Goal: Information Seeking & Learning: Learn about a topic

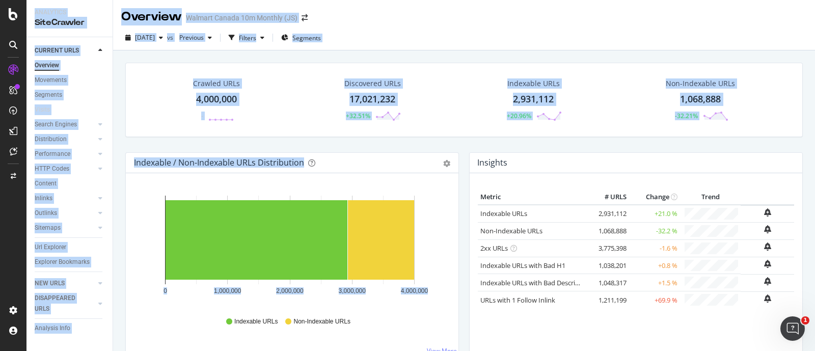
drag, startPoint x: 202, startPoint y: 381, endPoint x: 341, endPoint y: 381, distance: 138.6
click at [341, 351] on html "Analytics SiteCrawler CURRENT URLS Overview Movements Segments Visits Search En…" at bounding box center [407, 175] width 815 height 351
click at [527, 13] on div "Overview Walmart Canada 10m Monthly (JS)" at bounding box center [464, 12] width 702 height 25
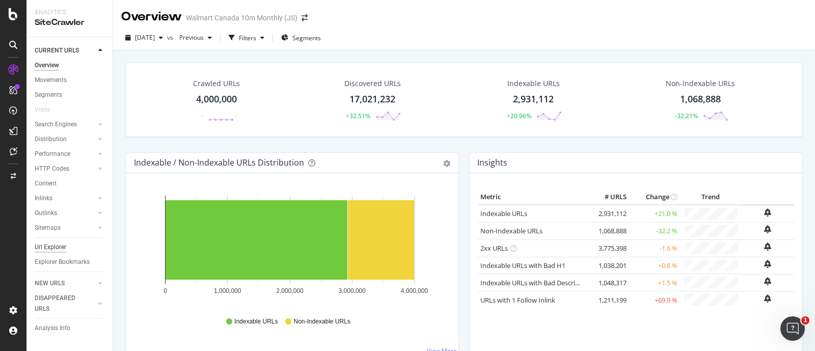
click at [49, 245] on div "Url Explorer" at bounding box center [51, 247] width 32 height 11
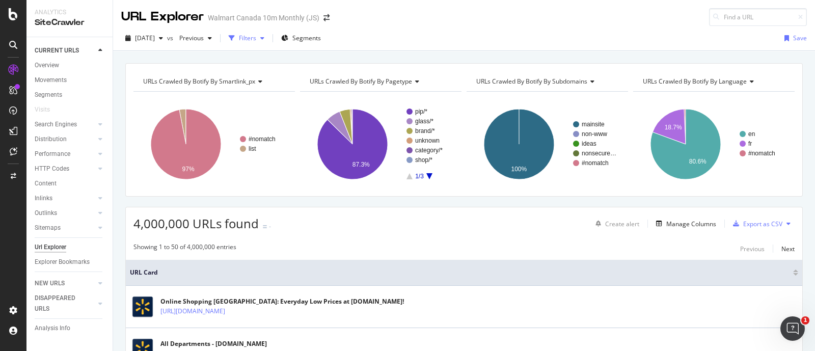
click at [269, 39] on div "button" at bounding box center [262, 38] width 12 height 6
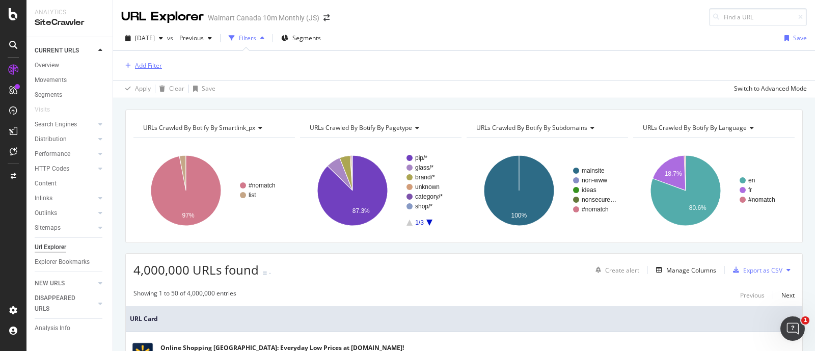
click at [150, 65] on div "Add Filter" at bounding box center [148, 65] width 27 height 9
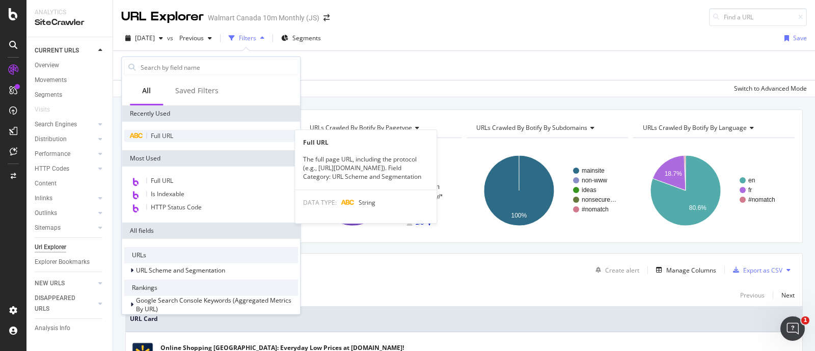
click at [160, 136] on span "Full URL" at bounding box center [162, 135] width 22 height 9
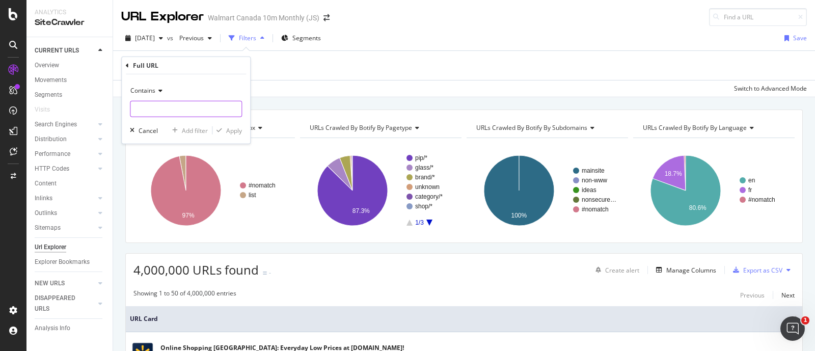
click at [155, 110] on input "text" at bounding box center [185, 109] width 111 height 16
paste input "/cell-phones-accessories/"
type input "/cell-phones-accessories/"
click at [234, 130] on div "Apply" at bounding box center [234, 130] width 16 height 9
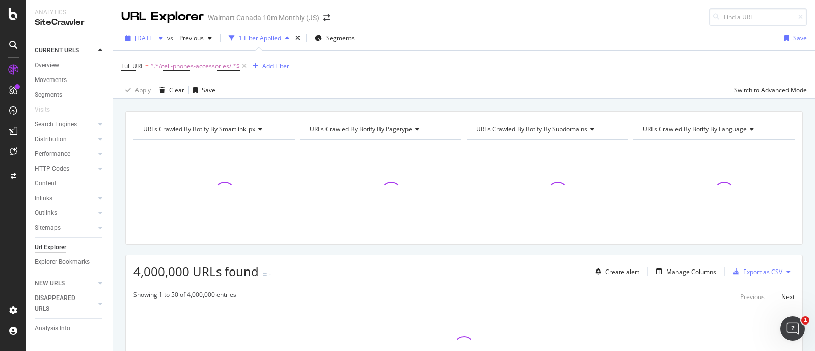
click at [163, 38] on icon "button" at bounding box center [161, 38] width 4 height 6
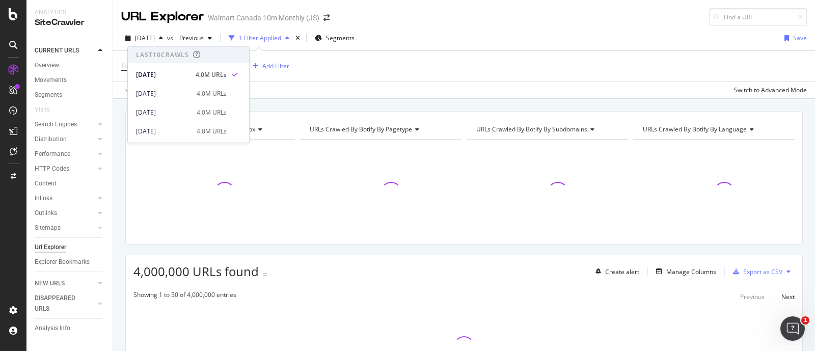
click at [461, 35] on div "[DATE] vs Previous 1 Filter Applied Segments Save" at bounding box center [464, 40] width 702 height 20
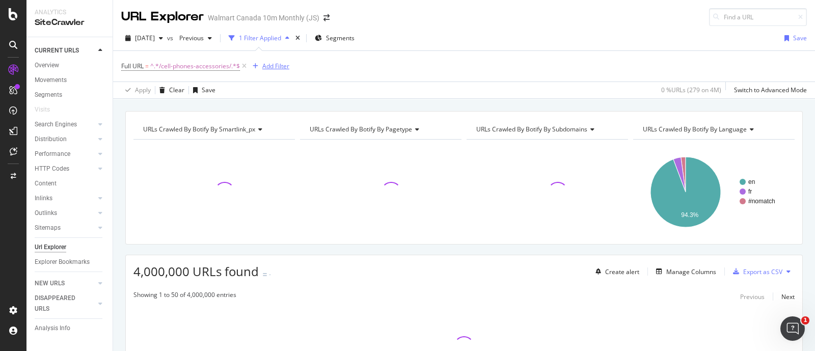
click at [271, 68] on div "Add Filter" at bounding box center [275, 66] width 27 height 9
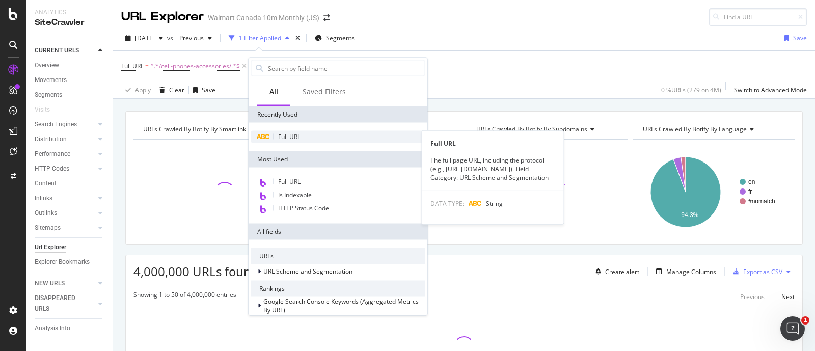
click at [286, 140] on span "Full URL" at bounding box center [289, 136] width 22 height 9
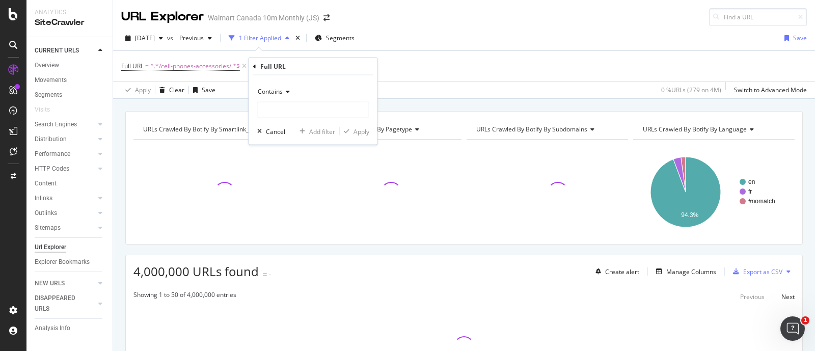
click at [290, 93] on div "Contains" at bounding box center [313, 92] width 112 height 16
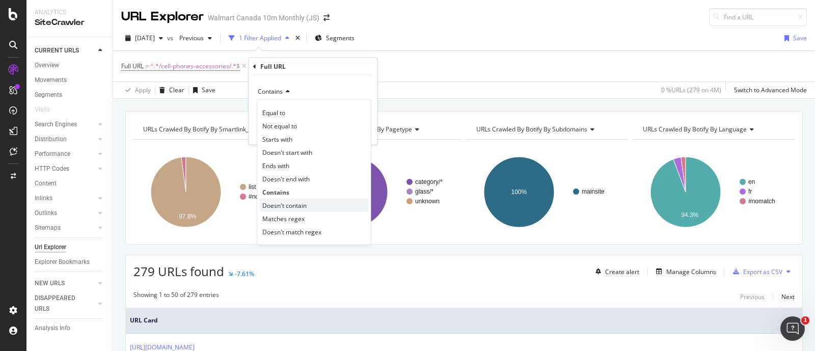
click at [283, 207] on span "Doesn't contain" at bounding box center [284, 205] width 44 height 9
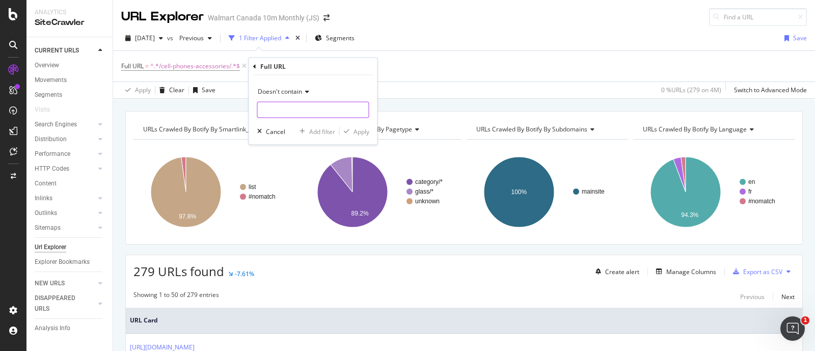
click at [288, 108] on input "text" at bounding box center [313, 110] width 111 height 16
type input "?"
click at [359, 131] on div "Apply" at bounding box center [362, 131] width 16 height 9
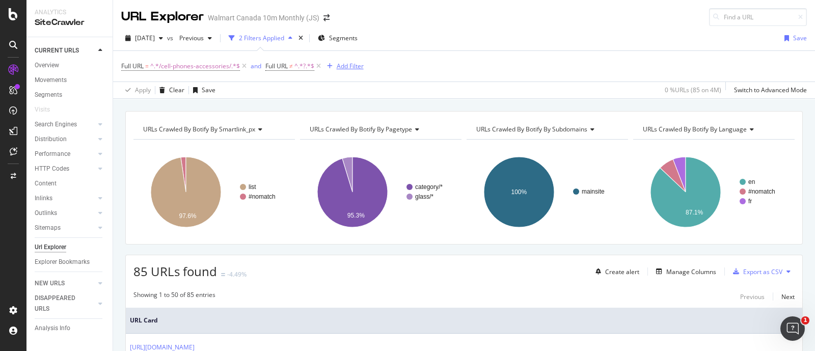
click at [341, 63] on div "Add Filter" at bounding box center [350, 66] width 27 height 9
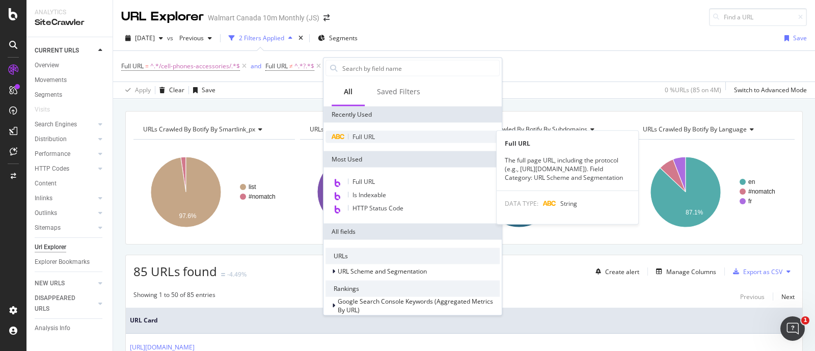
click at [365, 137] on span "Full URL" at bounding box center [364, 136] width 22 height 9
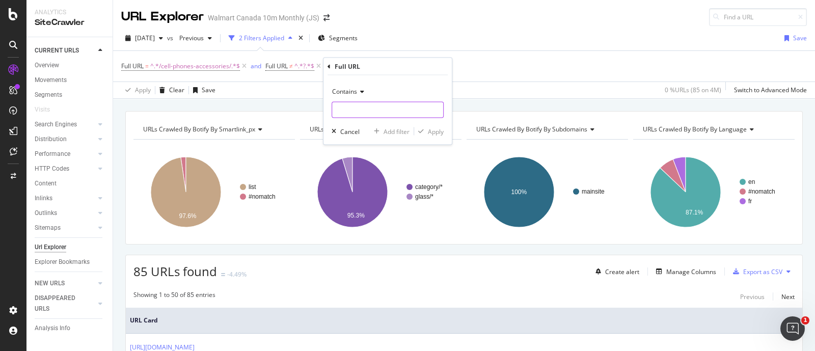
click at [363, 110] on input "text" at bounding box center [387, 110] width 111 height 16
type input "/cp/"
click at [433, 131] on div "Apply" at bounding box center [436, 131] width 16 height 9
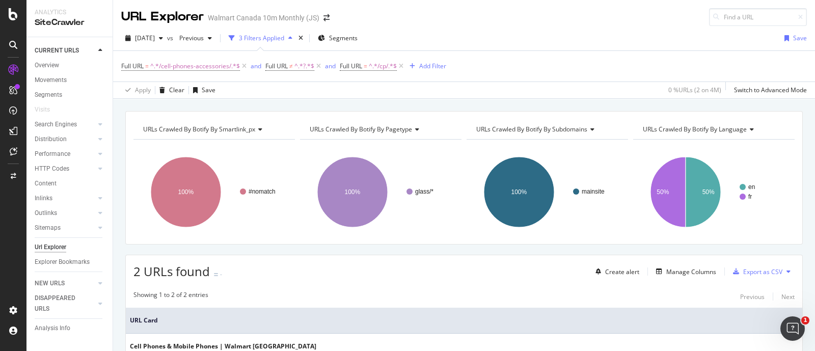
scroll to position [114, 0]
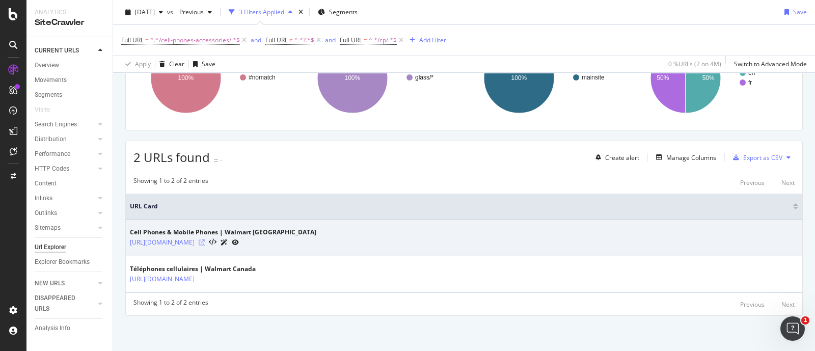
click at [205, 243] on icon at bounding box center [202, 242] width 6 height 6
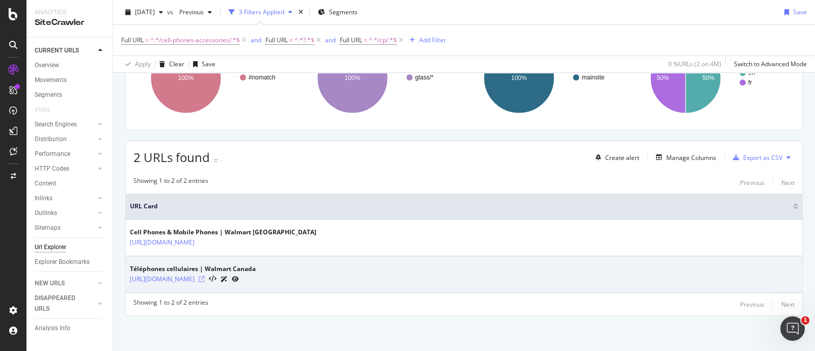
click at [205, 279] on icon at bounding box center [202, 279] width 6 height 6
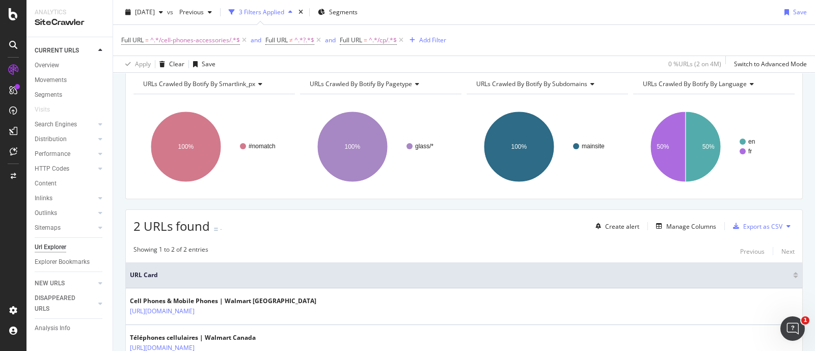
scroll to position [0, 0]
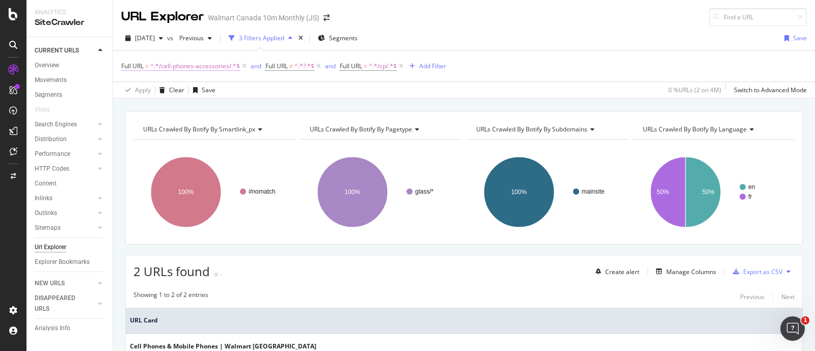
click at [210, 62] on span "^.*/cell-phones-accessories/.*$" at bounding box center [195, 66] width 90 height 14
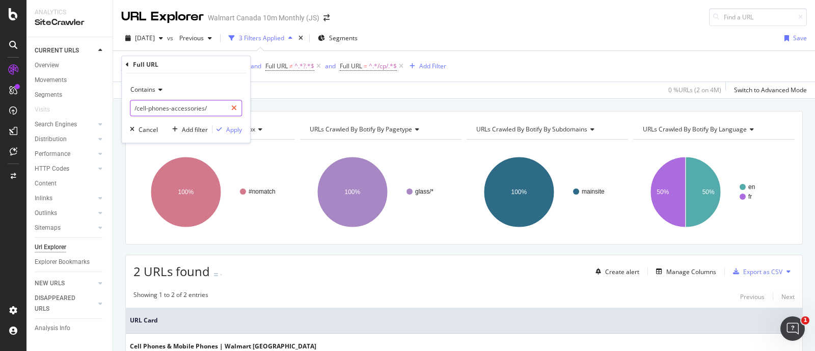
click at [234, 110] on icon at bounding box center [234, 107] width 6 height 7
click at [204, 108] on input "text" at bounding box center [185, 108] width 111 height 16
paste input "[URL][DOMAIN_NAME]"
type input "[URL][DOMAIN_NAME]"
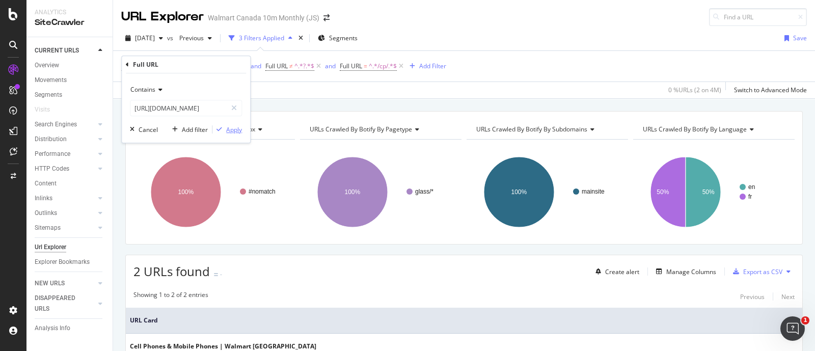
drag, startPoint x: 225, startPoint y: 128, endPoint x: 393, endPoint y: 90, distance: 172.4
click at [225, 128] on div "button" at bounding box center [219, 129] width 14 height 6
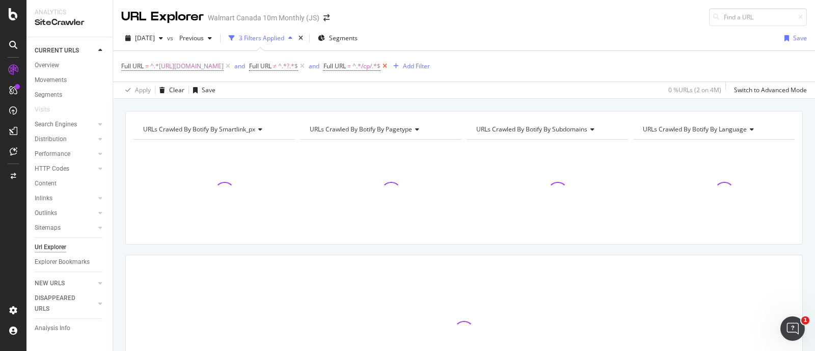
click at [389, 67] on icon at bounding box center [385, 66] width 9 height 10
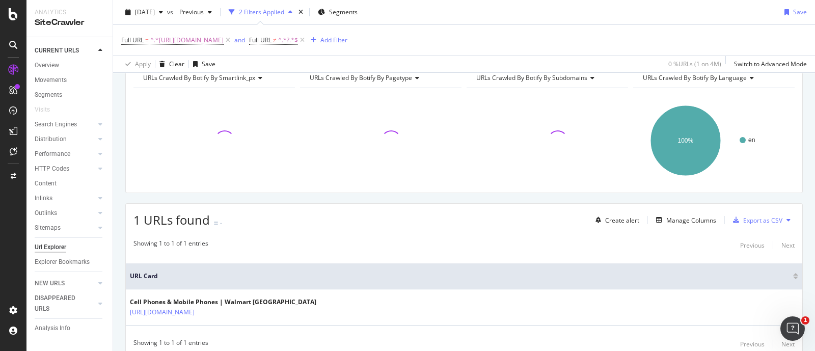
scroll to position [92, 0]
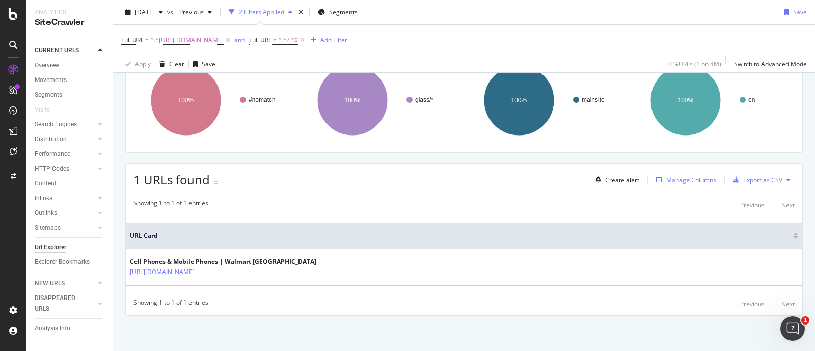
click at [672, 179] on div "Manage Columns" at bounding box center [691, 180] width 50 height 9
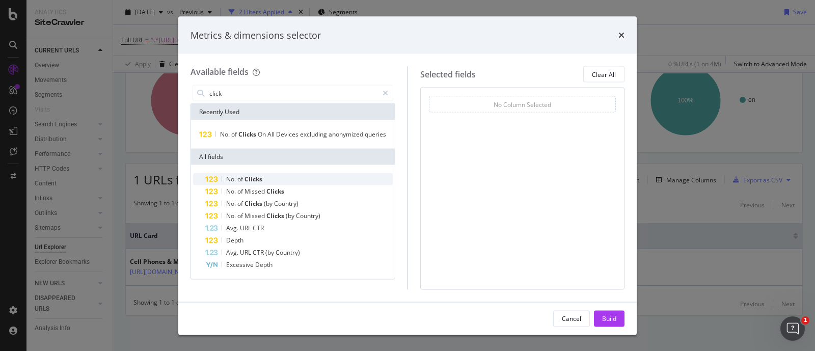
type input "click"
click at [244, 178] on span "of" at bounding box center [240, 179] width 7 height 9
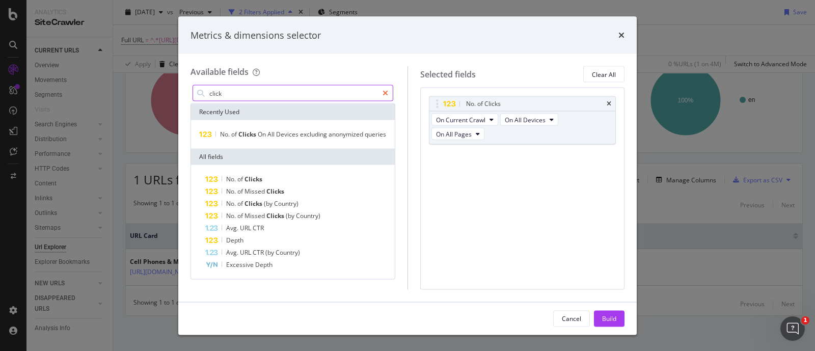
click at [387, 94] on icon "modal" at bounding box center [386, 93] width 6 height 7
click at [287, 94] on input "modal" at bounding box center [300, 93] width 184 height 15
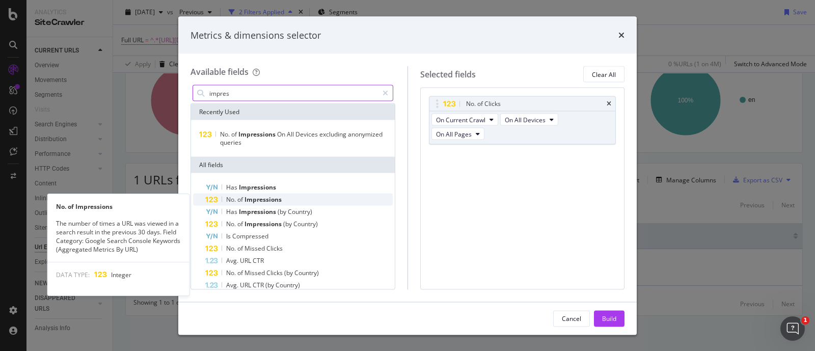
type input "impres"
click at [248, 200] on span "Impressions" at bounding box center [263, 199] width 37 height 9
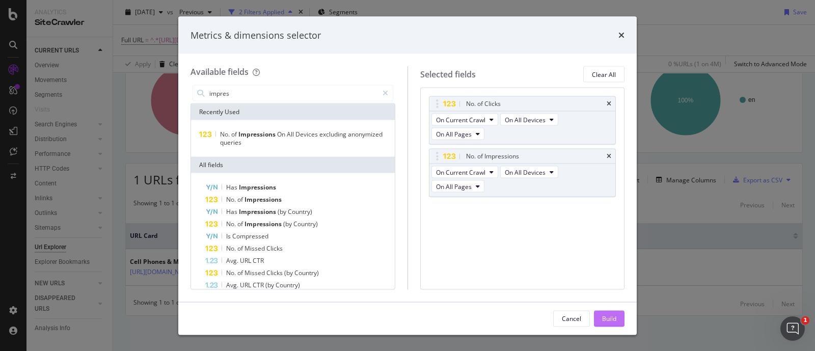
click at [609, 320] on div "Build" at bounding box center [609, 318] width 14 height 9
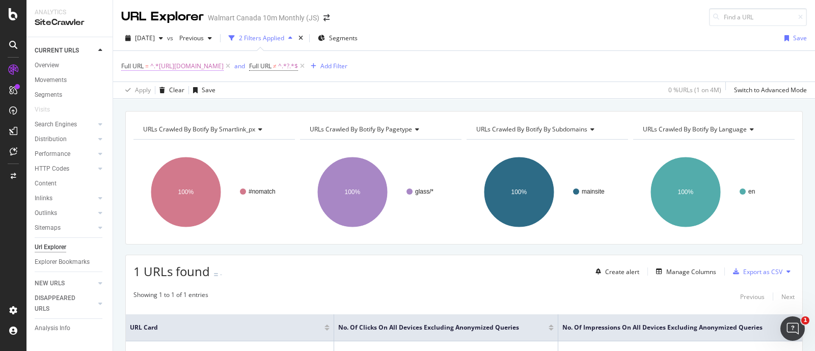
click at [224, 65] on span "^.*[URL][DOMAIN_NAME]" at bounding box center [186, 66] width 73 height 14
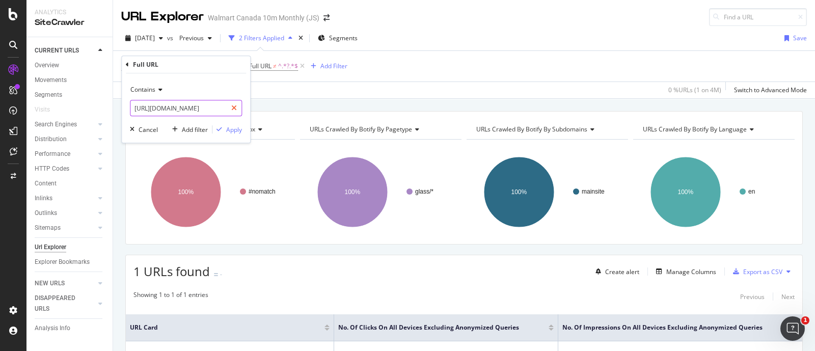
click at [232, 108] on icon at bounding box center [234, 107] width 6 height 7
click at [203, 111] on input "text" at bounding box center [185, 108] width 111 height 16
paste input "[URL][DOMAIN_NAME]"
type input "[URL][DOMAIN_NAME]"
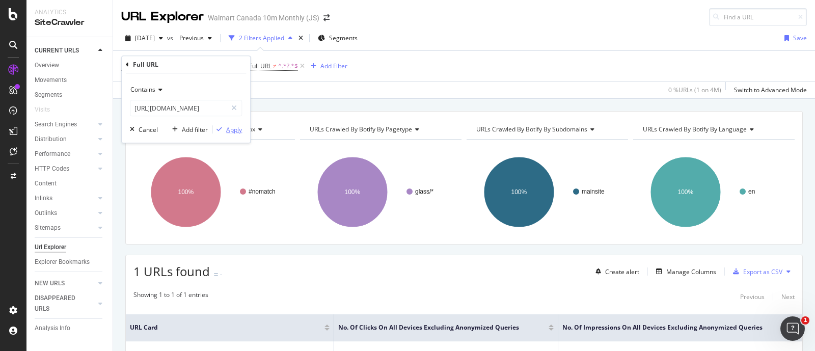
scroll to position [0, 0]
click at [232, 130] on div "Apply" at bounding box center [234, 129] width 16 height 9
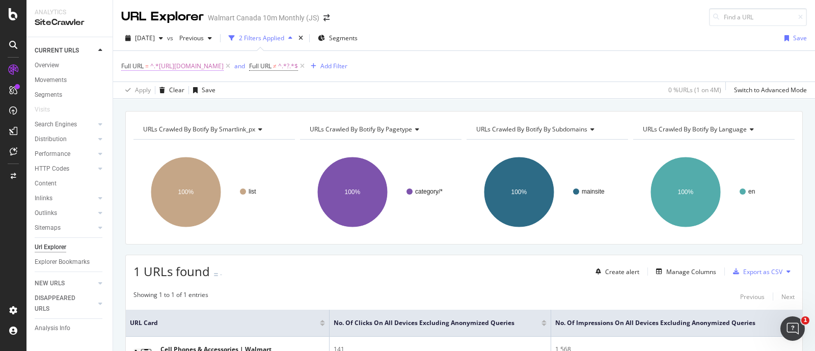
click at [224, 67] on span "^.*[URL][DOMAIN_NAME]" at bounding box center [186, 66] width 73 height 14
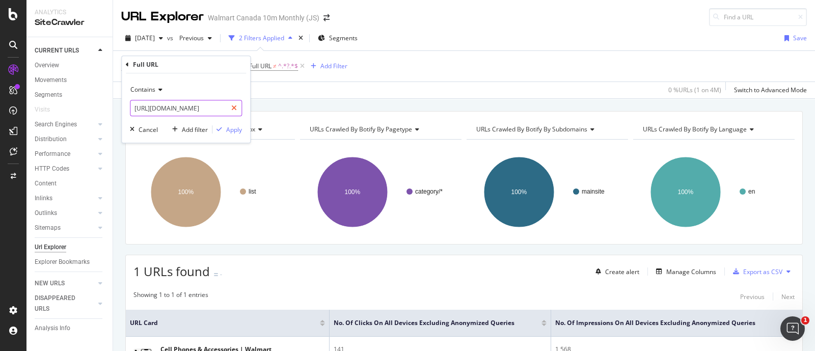
click at [236, 108] on icon at bounding box center [234, 107] width 6 height 7
click at [193, 109] on input "text" at bounding box center [185, 108] width 111 height 16
paste input "[URL][DOMAIN_NAME]"
type input "[URL][DOMAIN_NAME]"
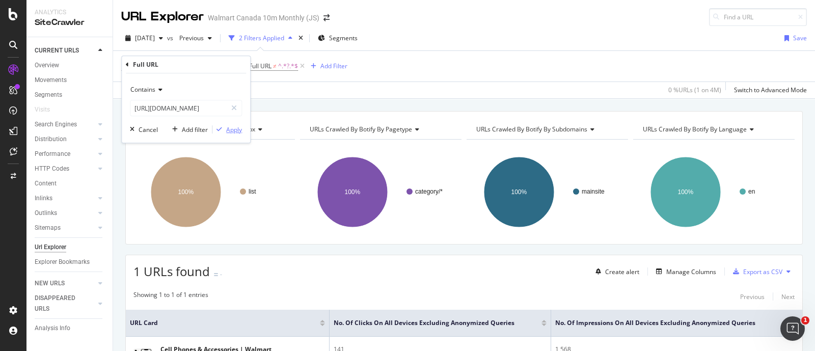
scroll to position [0, 0]
click at [227, 127] on div "Apply" at bounding box center [234, 129] width 16 height 9
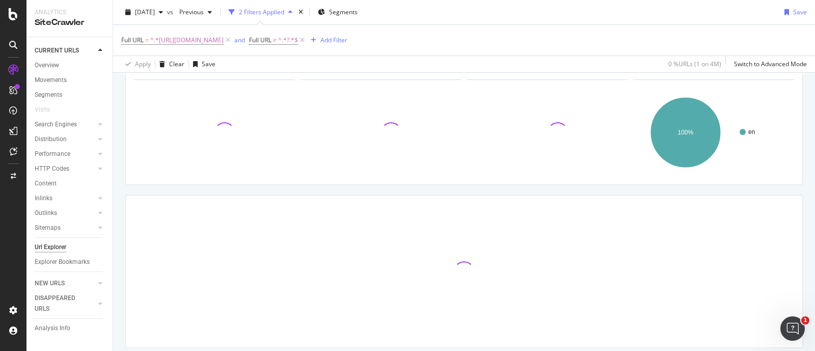
scroll to position [92, 0]
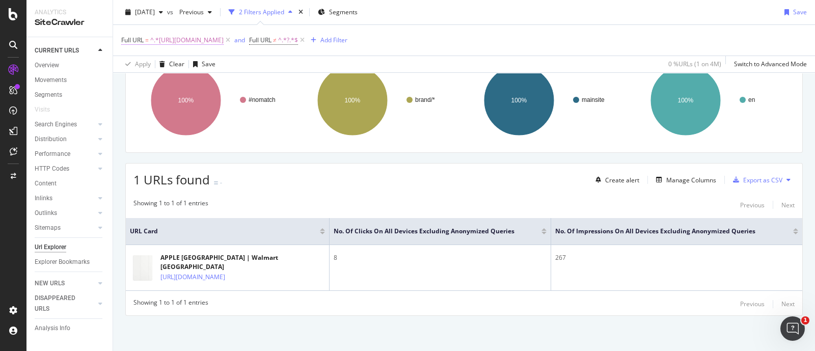
click at [224, 41] on span "^.*[URL][DOMAIN_NAME]" at bounding box center [186, 40] width 73 height 14
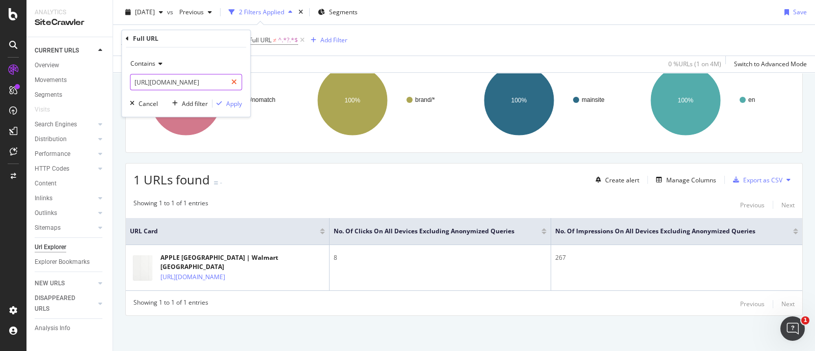
click at [236, 84] on icon at bounding box center [234, 81] width 6 height 7
click at [209, 85] on input "text" at bounding box center [185, 82] width 111 height 16
paste input "[URL][DOMAIN_NAME]"
type input "[URL][DOMAIN_NAME]"
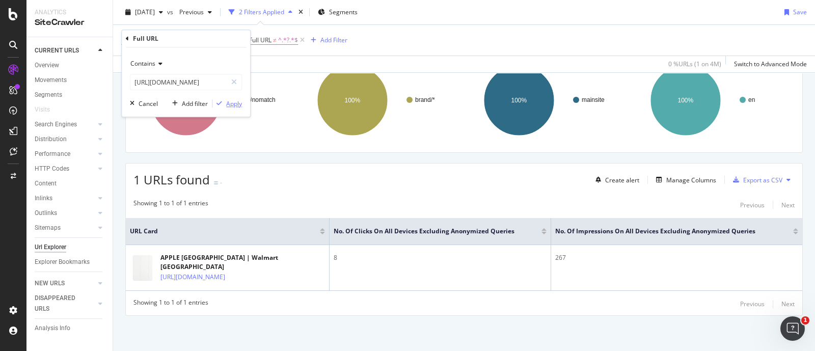
click at [230, 103] on div "Apply" at bounding box center [234, 103] width 16 height 9
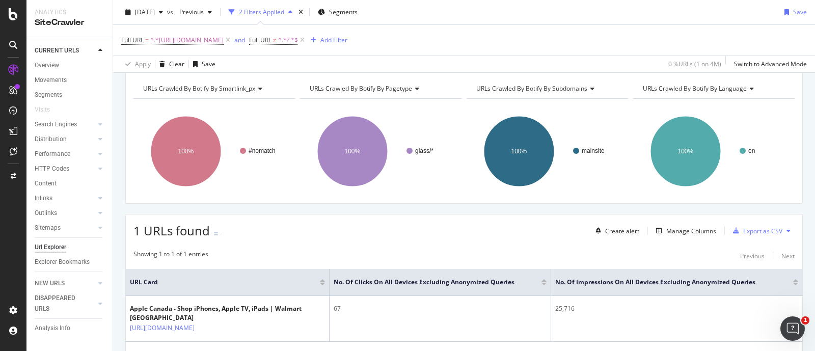
scroll to position [28, 0]
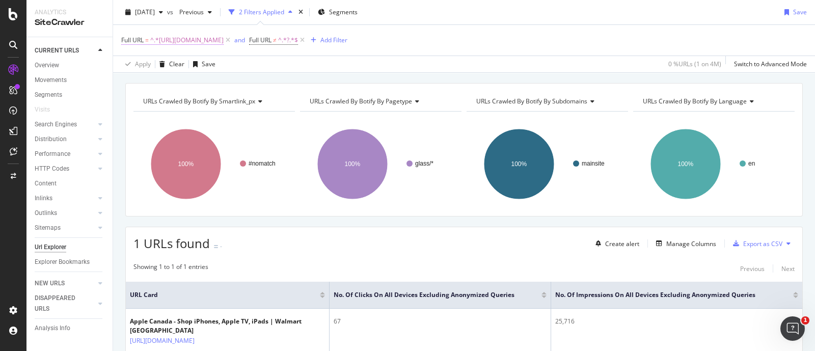
click at [224, 35] on span "^.*[URL][DOMAIN_NAME]" at bounding box center [186, 40] width 73 height 14
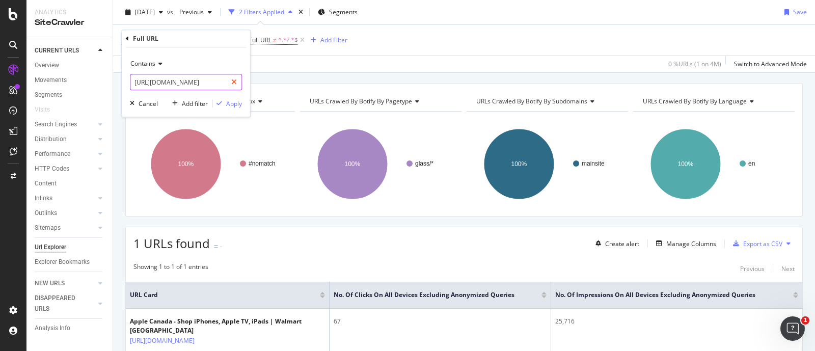
click at [234, 83] on icon at bounding box center [234, 81] width 6 height 7
click at [199, 83] on input "text" at bounding box center [185, 82] width 111 height 16
paste input "[URL][DOMAIN_NAME]"
type input "[URL][DOMAIN_NAME]"
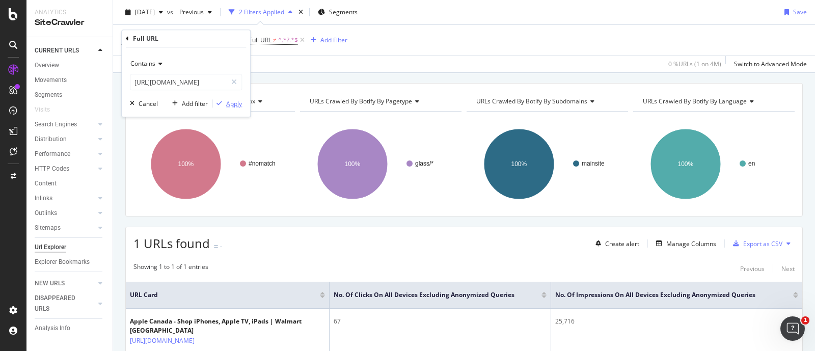
click at [239, 104] on div "Apply" at bounding box center [234, 103] width 16 height 9
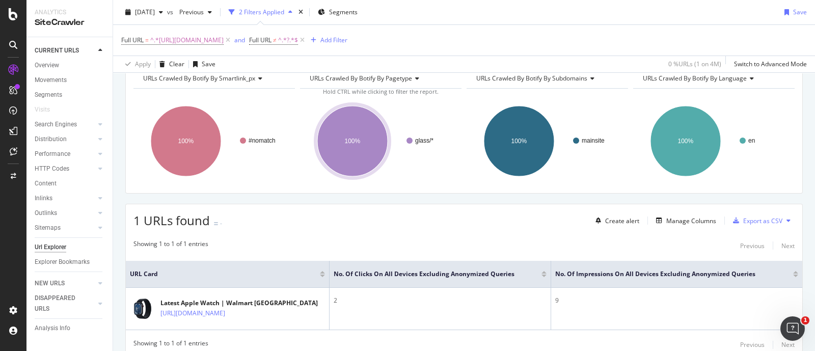
scroll to position [92, 0]
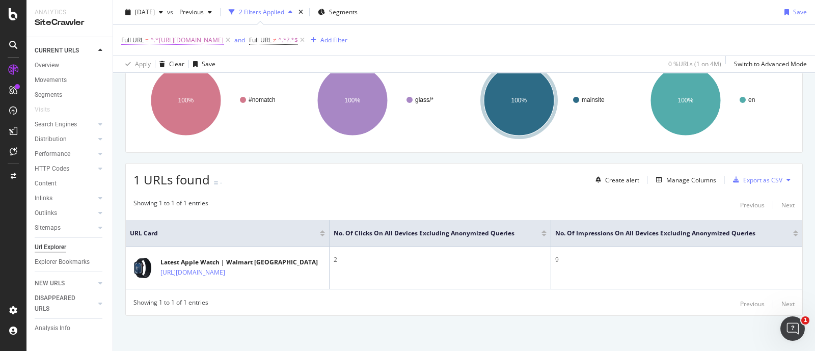
click at [224, 42] on span "^.*[URL][DOMAIN_NAME]" at bounding box center [186, 40] width 73 height 14
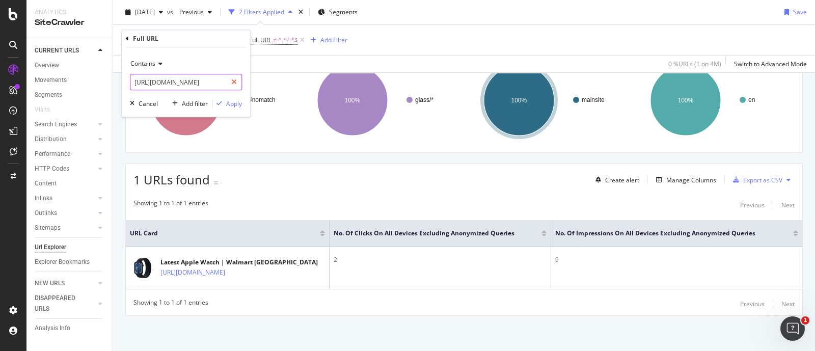
click at [234, 82] on icon at bounding box center [234, 81] width 6 height 7
click at [185, 85] on input "text" at bounding box center [185, 82] width 111 height 16
paste input "[URL][DOMAIN_NAME]"
type input "[URL][DOMAIN_NAME]"
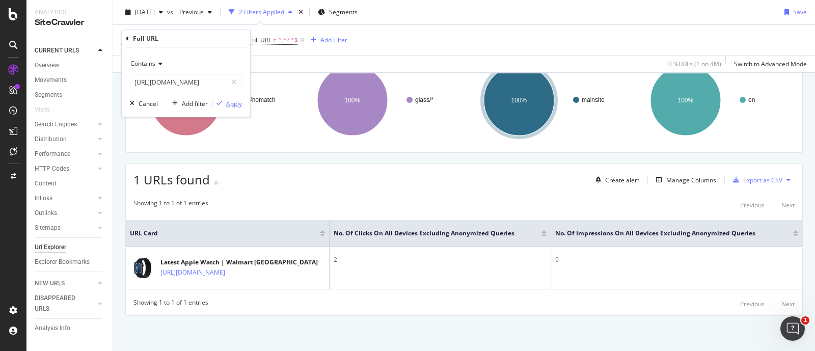
click at [232, 101] on div "Apply" at bounding box center [234, 103] width 16 height 9
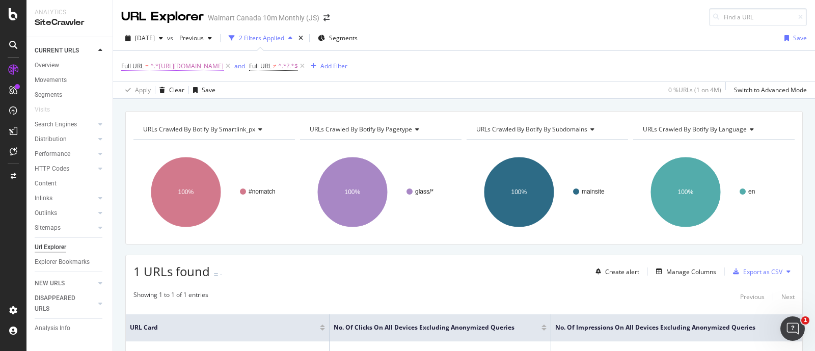
click at [224, 70] on span "^.*[URL][DOMAIN_NAME]" at bounding box center [186, 66] width 73 height 14
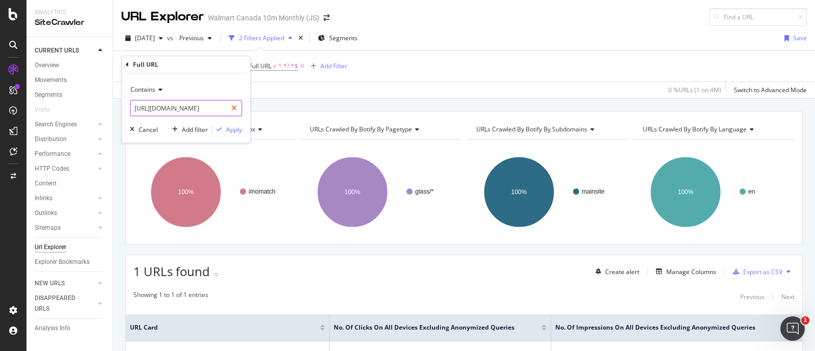
click at [234, 110] on icon at bounding box center [234, 107] width 6 height 7
click at [189, 109] on input "text" at bounding box center [185, 108] width 111 height 16
paste input "[URL][DOMAIN_NAME]"
type input "[URL][DOMAIN_NAME]"
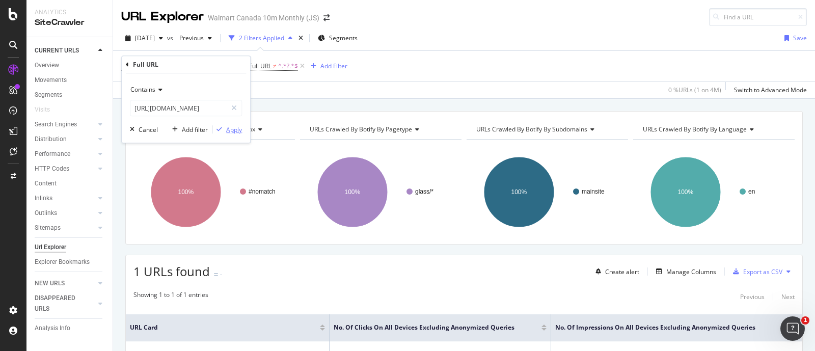
click at [237, 132] on div "Apply" at bounding box center [234, 129] width 16 height 9
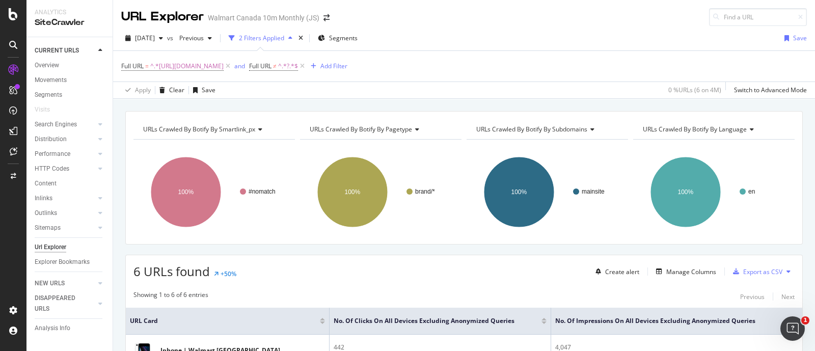
click at [471, 34] on div "[DATE] vs Previous 2 Filters Applied Segments Save" at bounding box center [464, 40] width 702 height 20
